Goal: Task Accomplishment & Management: Use online tool/utility

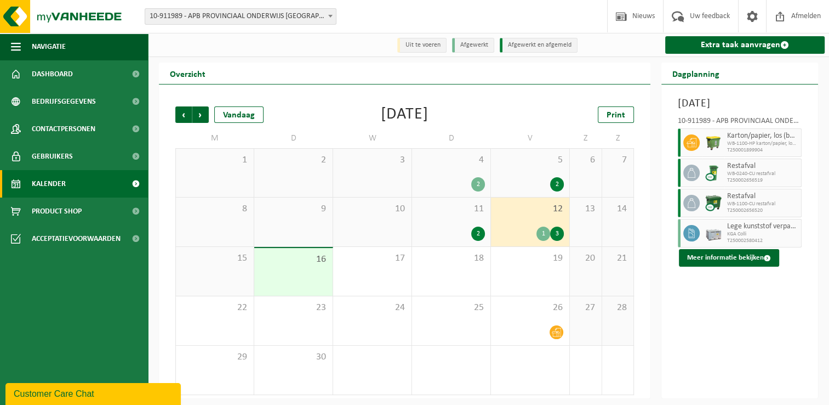
click at [772, 237] on span "KGA Colli" at bounding box center [762, 234] width 71 height 7
click at [730, 266] on button "Meer informatie bekijken" at bounding box center [729, 258] width 100 height 18
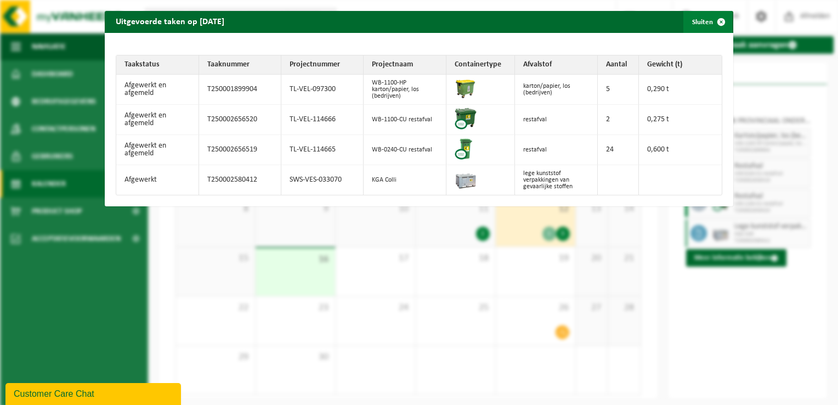
click at [713, 24] on span "button" at bounding box center [721, 22] width 22 height 22
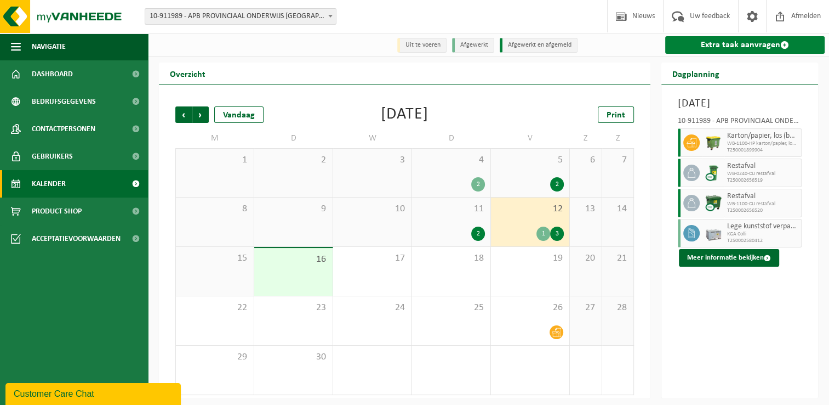
click at [721, 41] on link "Extra taak aanvragen" at bounding box center [745, 45] width 160 height 18
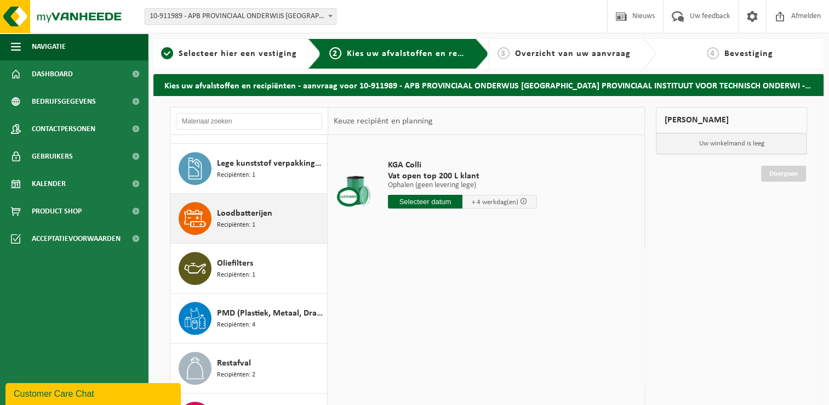
scroll to position [493, 0]
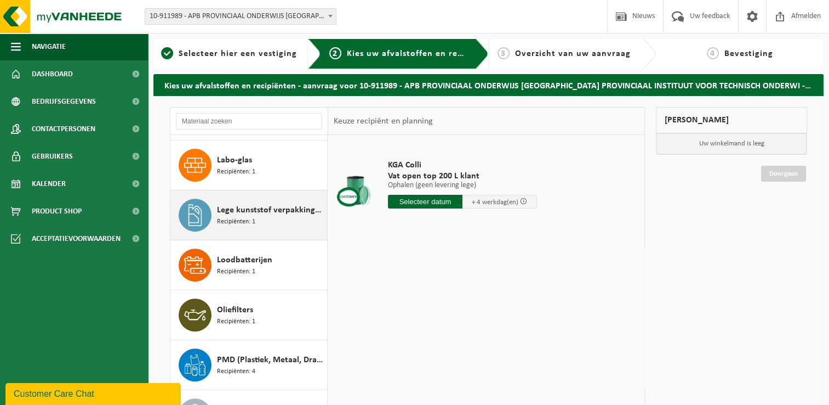
click at [270, 223] on div "Lege kunststof verpakkingen van gevaarlijke stoffen Recipiënten: 1" at bounding box center [270, 214] width 107 height 33
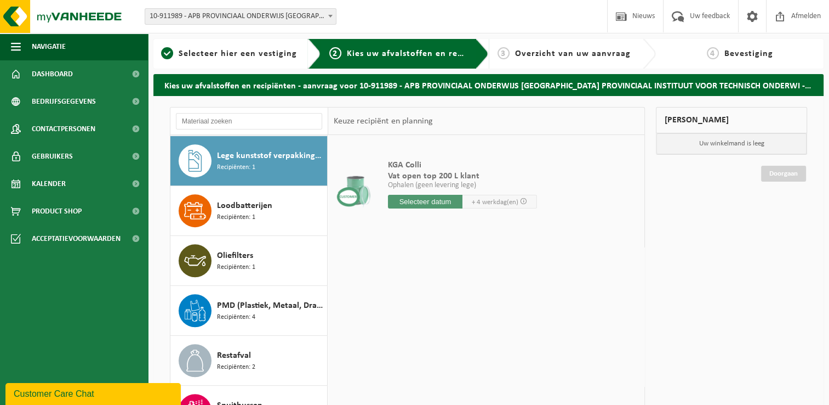
scroll to position [548, 0]
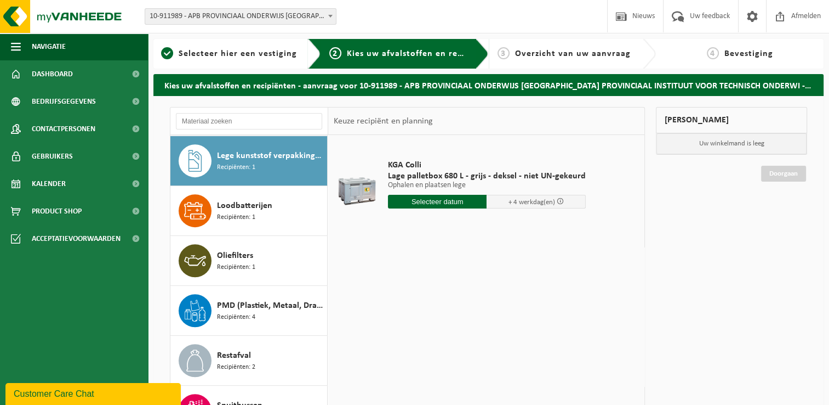
click at [458, 206] on input "text" at bounding box center [437, 202] width 99 height 14
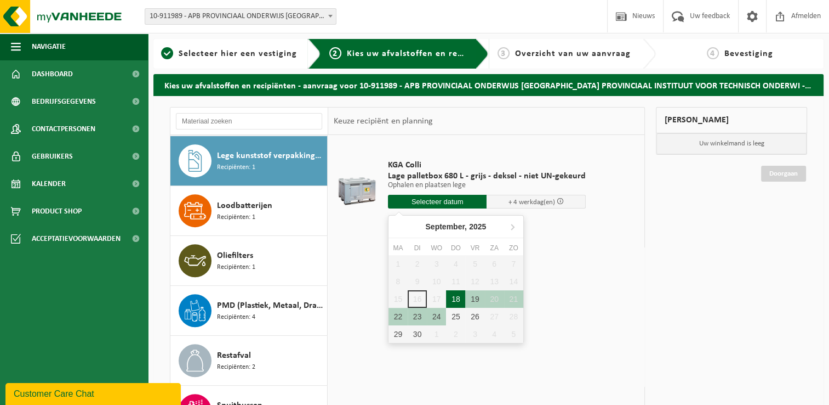
click at [456, 300] on div "18" at bounding box center [455, 299] width 19 height 18
type input "Van 2025-09-18"
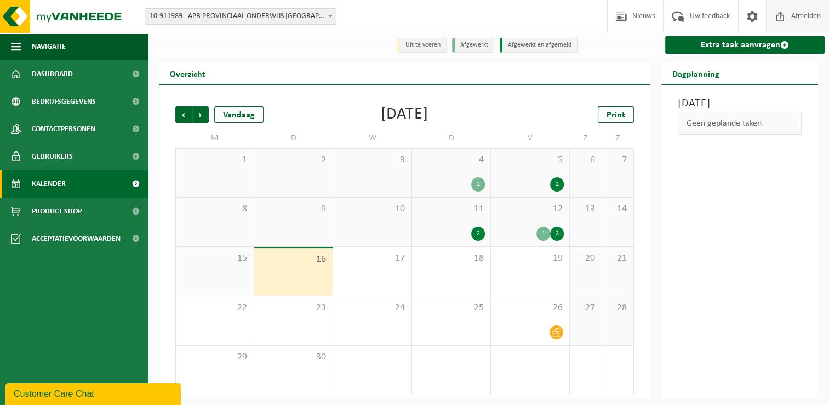
drag, startPoint x: 796, startPoint y: 17, endPoint x: 786, endPoint y: 22, distance: 12.3
click at [796, 17] on span "Afmelden" at bounding box center [806, 16] width 35 height 32
